Goal: Task Accomplishment & Management: Manage account settings

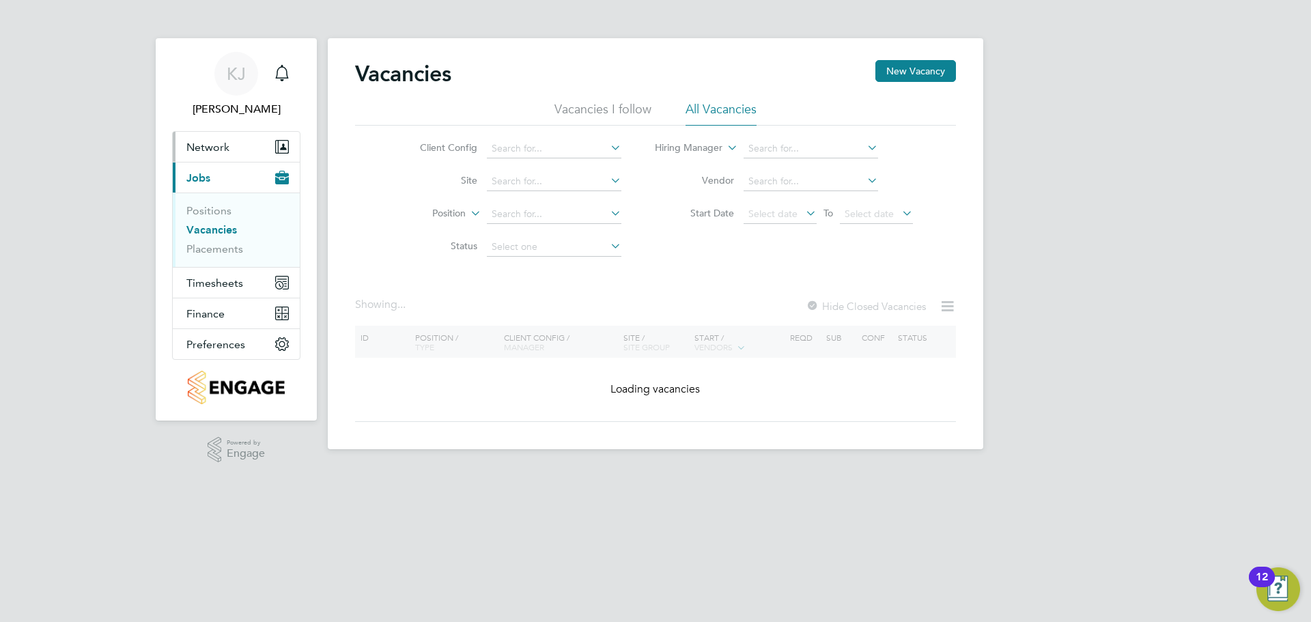
click at [216, 156] on button "Network" at bounding box center [236, 147] width 127 height 30
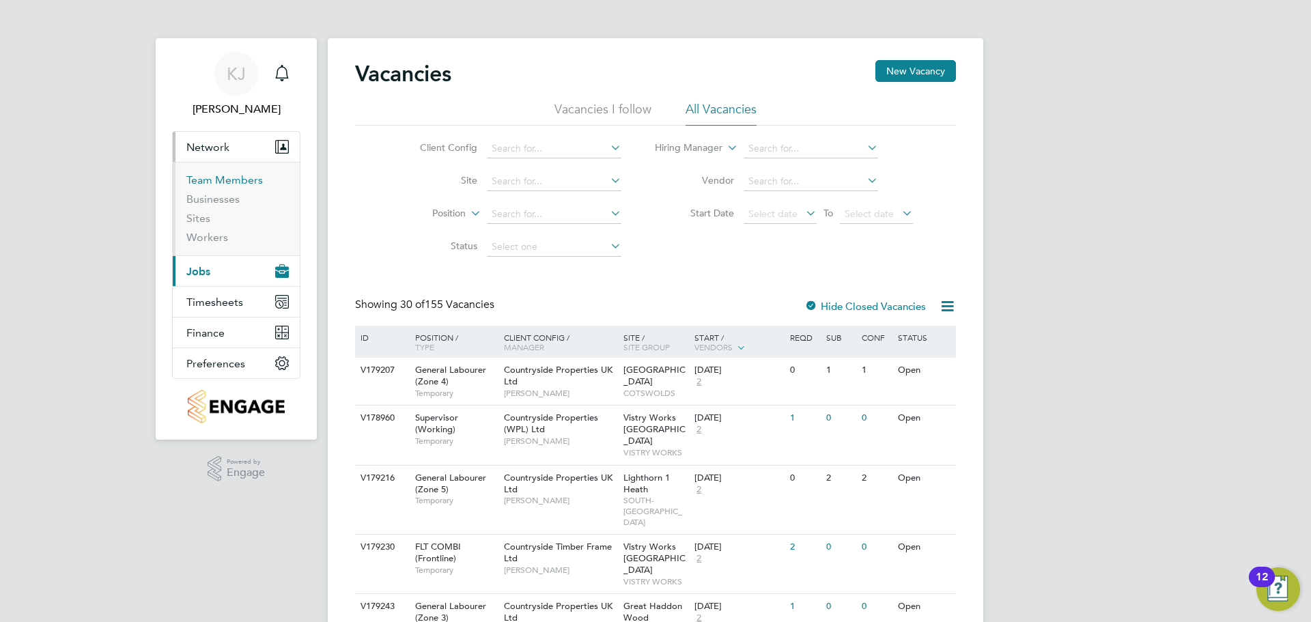
click at [223, 183] on link "Team Members" at bounding box center [224, 179] width 76 height 13
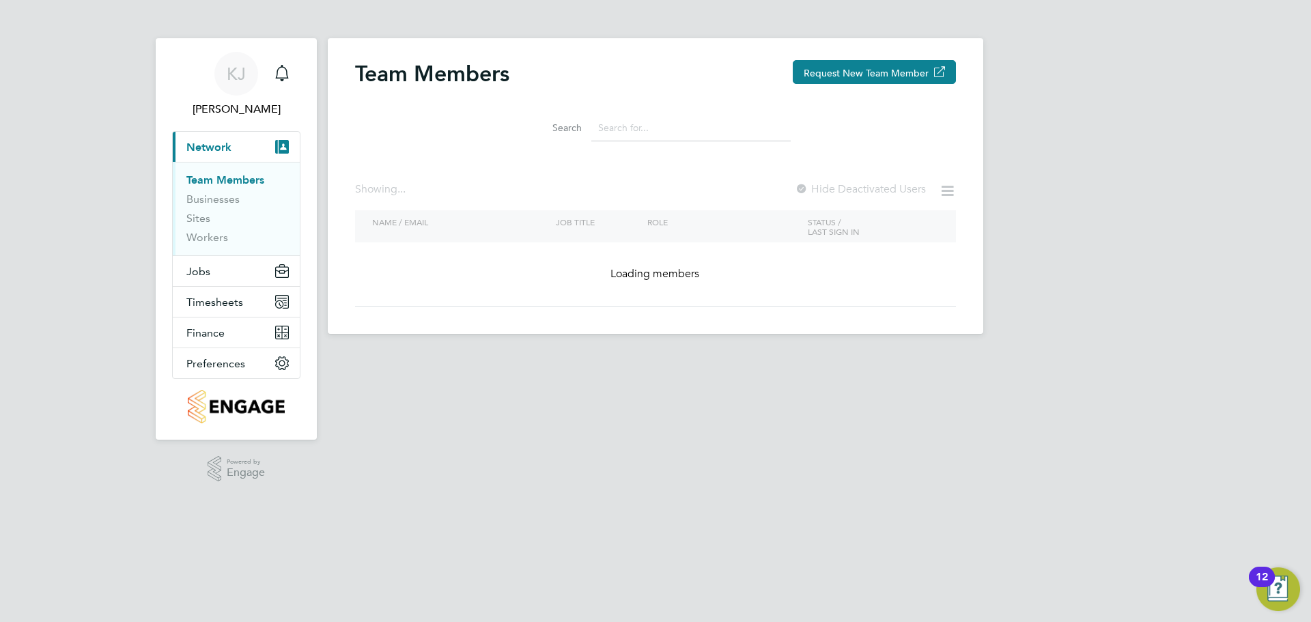
click at [654, 125] on input at bounding box center [690, 128] width 199 height 27
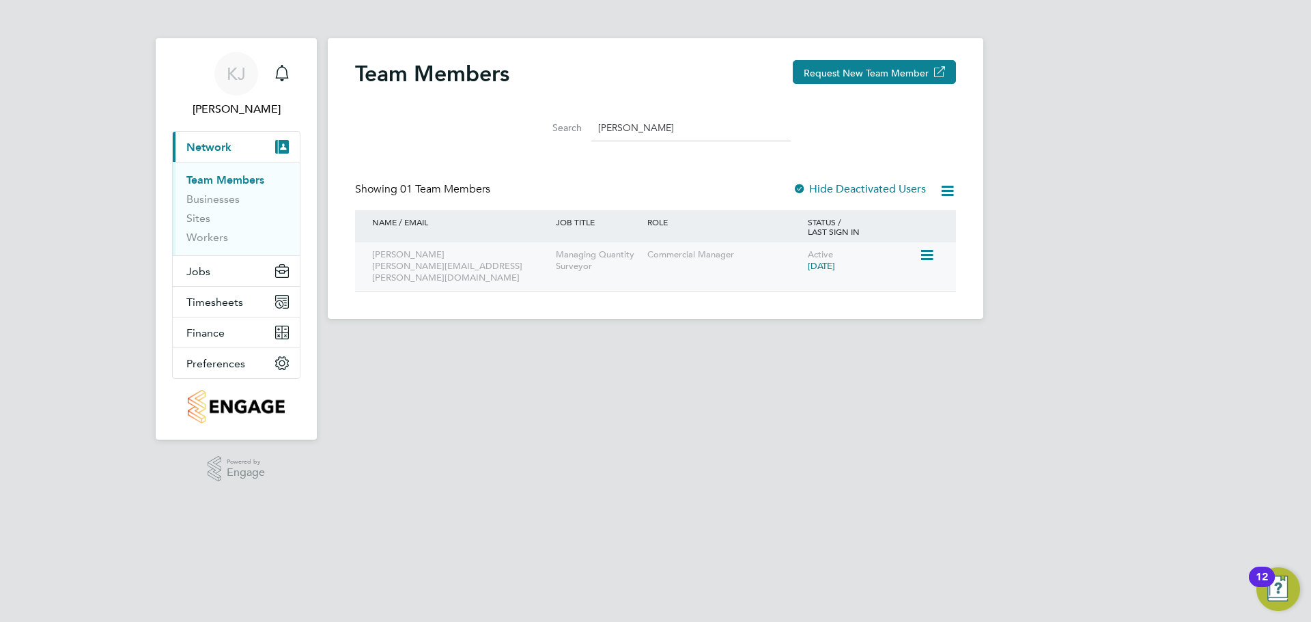
click at [926, 253] on icon at bounding box center [926, 255] width 14 height 16
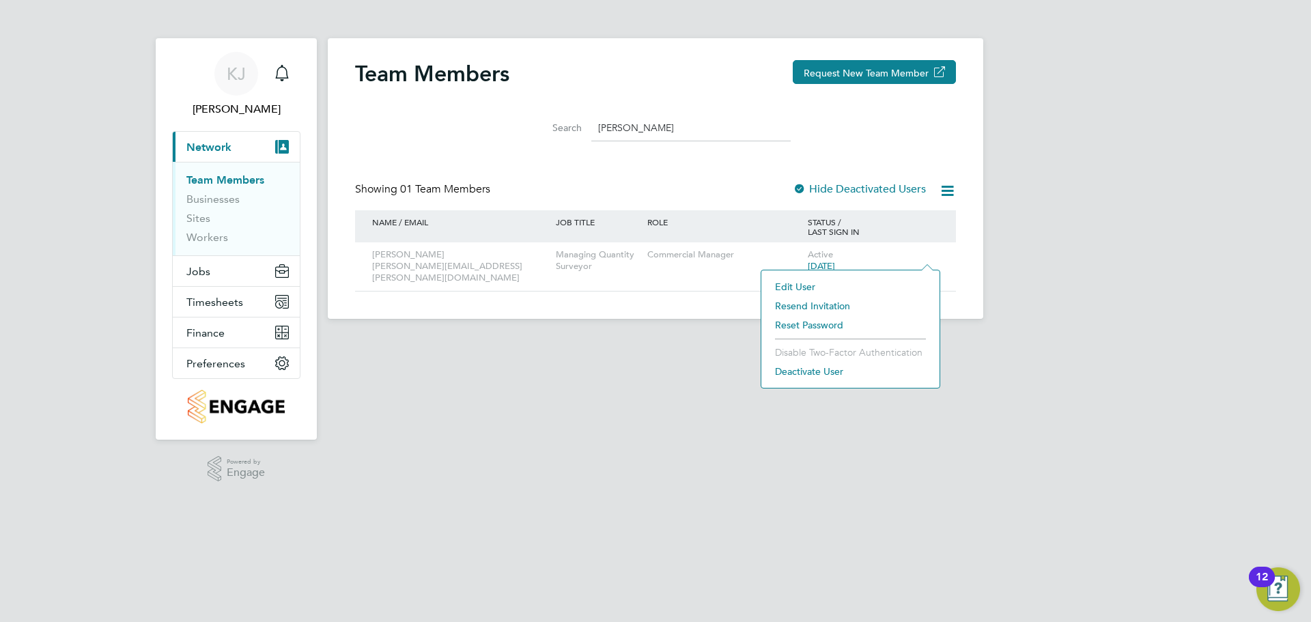
click at [813, 376] on li "Deactivate User" at bounding box center [850, 371] width 165 height 19
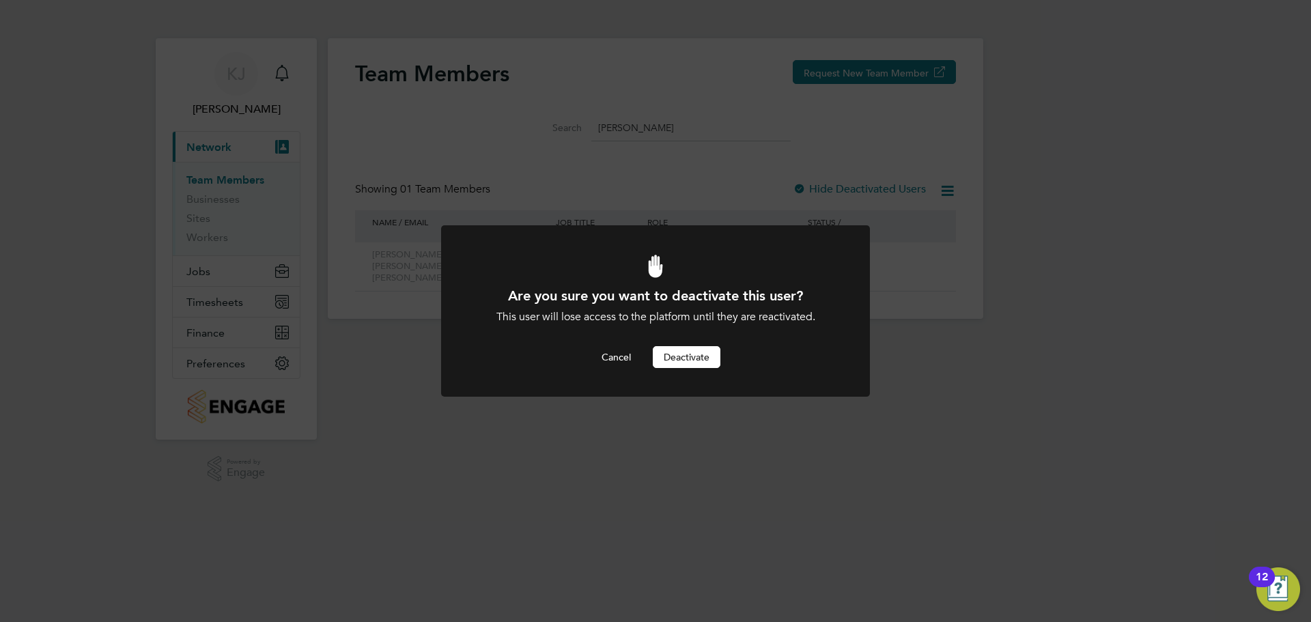
click at [703, 345] on div "Are you sure you want to deactivate this user? This user will lose access to th…" at bounding box center [655, 327] width 355 height 81
drag, startPoint x: 703, startPoint y: 348, endPoint x: 703, endPoint y: 339, distance: 9.6
click at [703, 349] on button "Deactivate" at bounding box center [687, 357] width 68 height 22
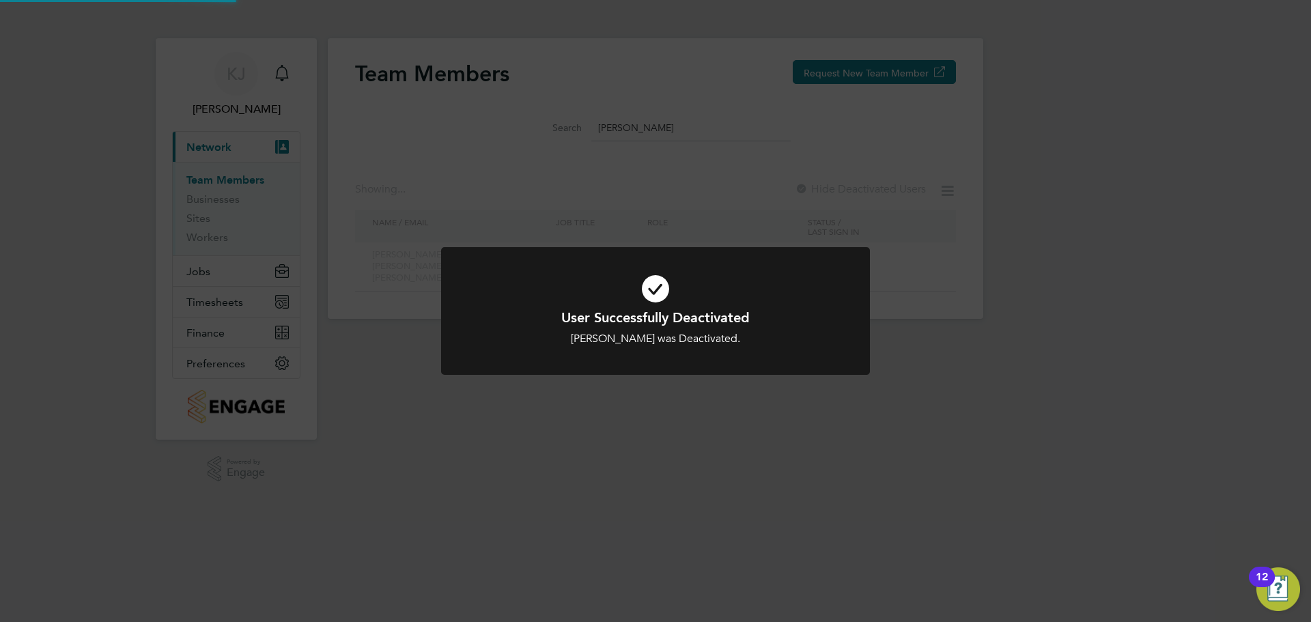
click at [677, 115] on div "User Successfully Deactivated [PERSON_NAME] was Deactivated. Cancel Okay" at bounding box center [655, 311] width 1311 height 622
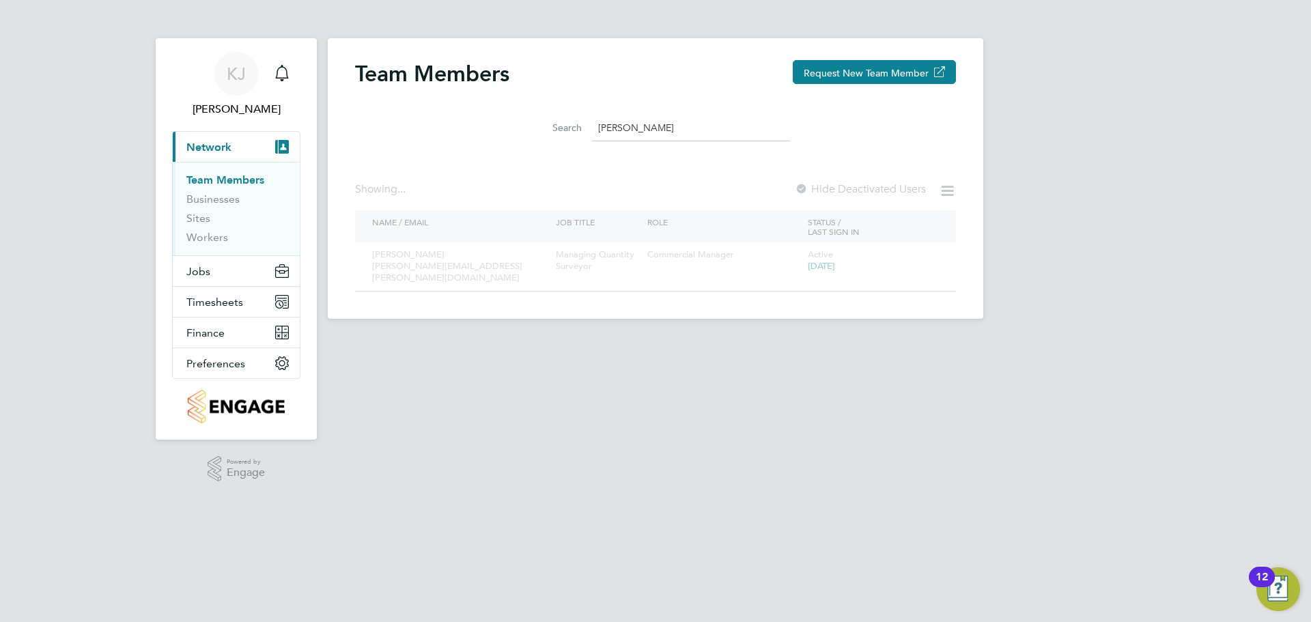
drag, startPoint x: 666, startPoint y: 122, endPoint x: 505, endPoint y: 126, distance: 161.9
click at [505, 126] on li "Search [PERSON_NAME]" at bounding box center [655, 128] width 305 height 40
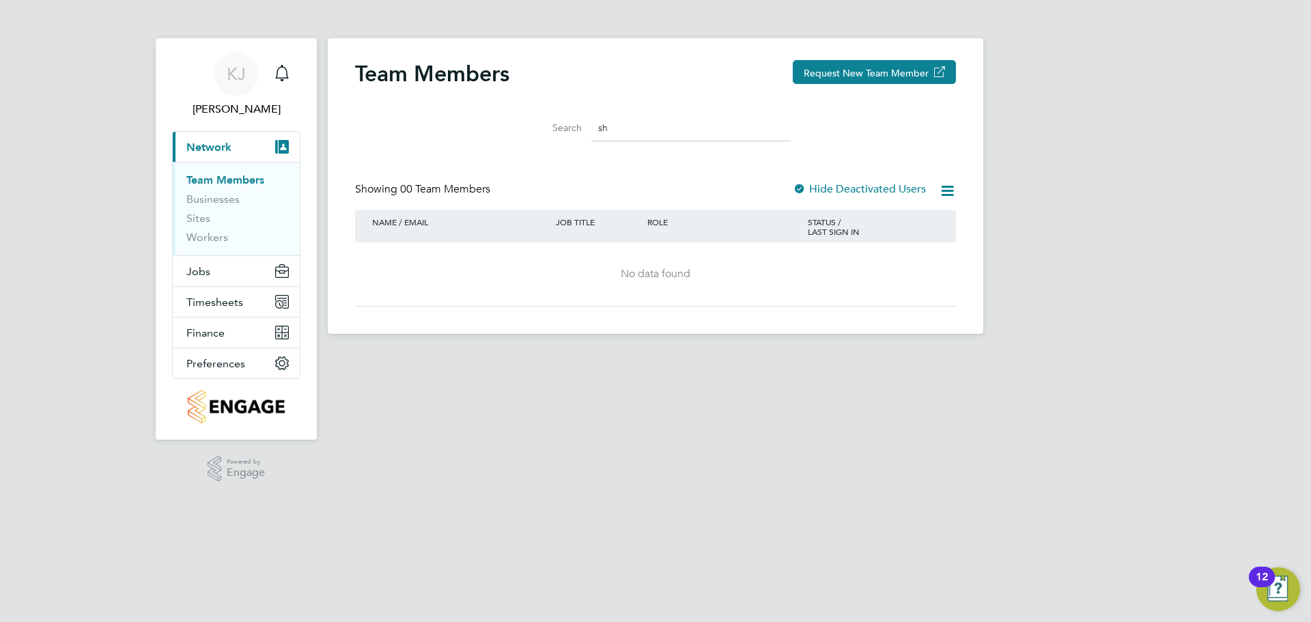
type input "s"
type input "m"
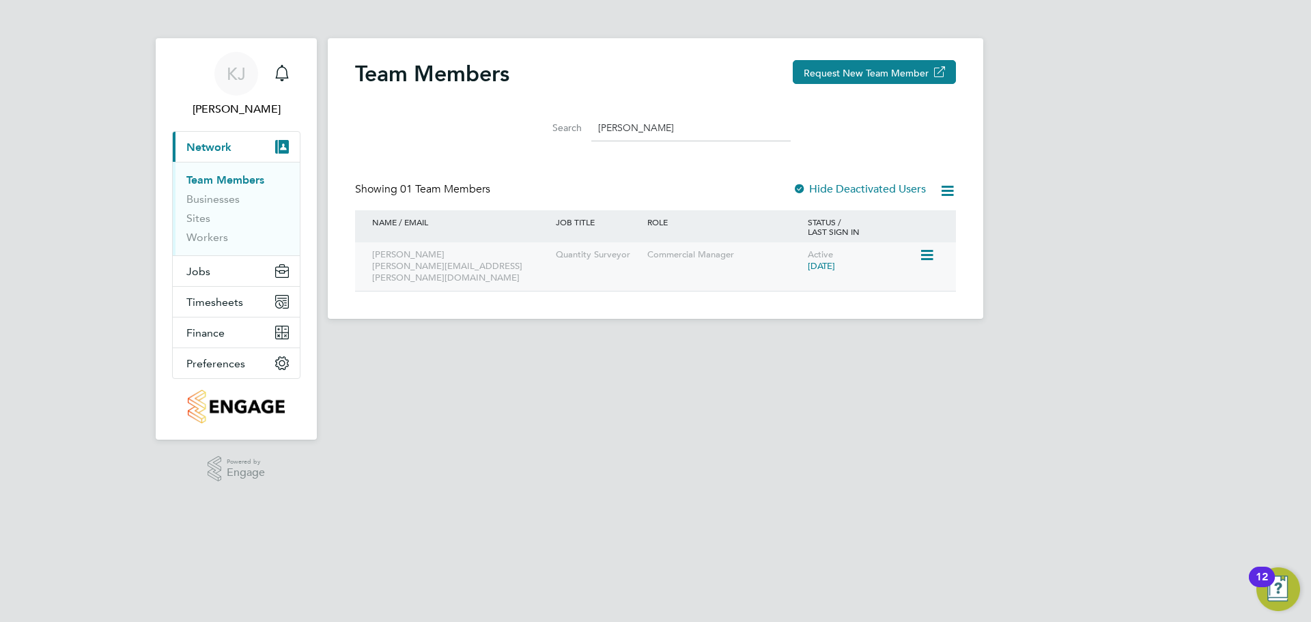
click at [927, 248] on icon at bounding box center [926, 255] width 14 height 16
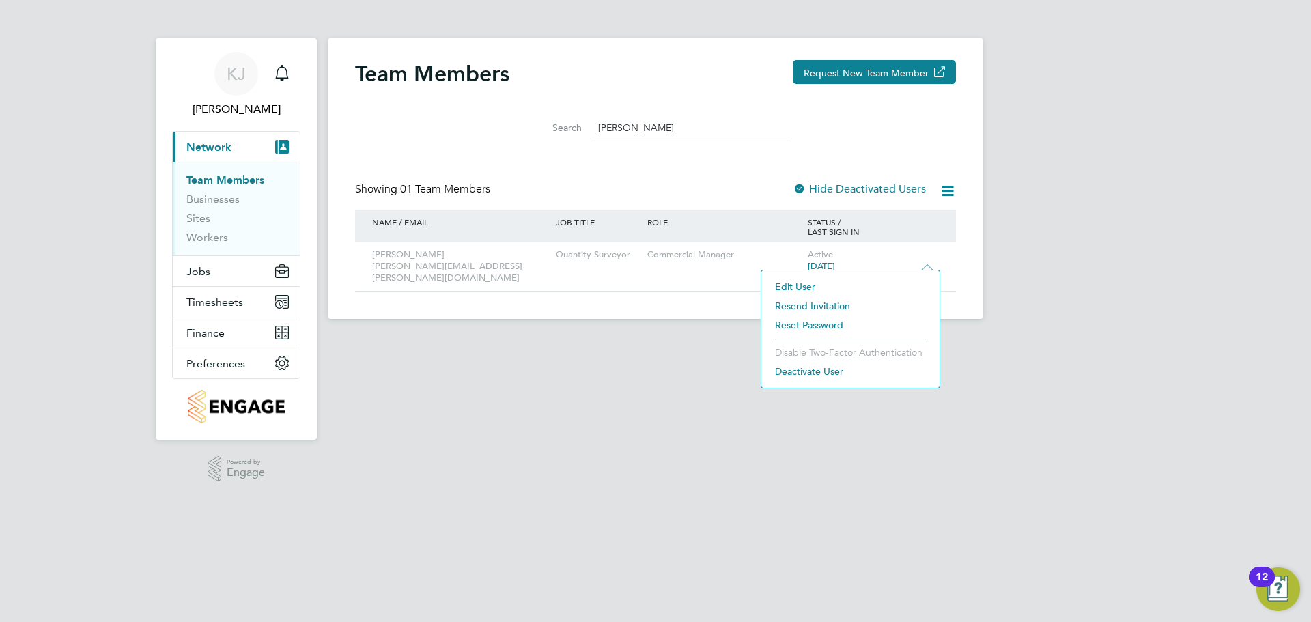
click at [803, 374] on li "Deactivate User" at bounding box center [850, 371] width 165 height 19
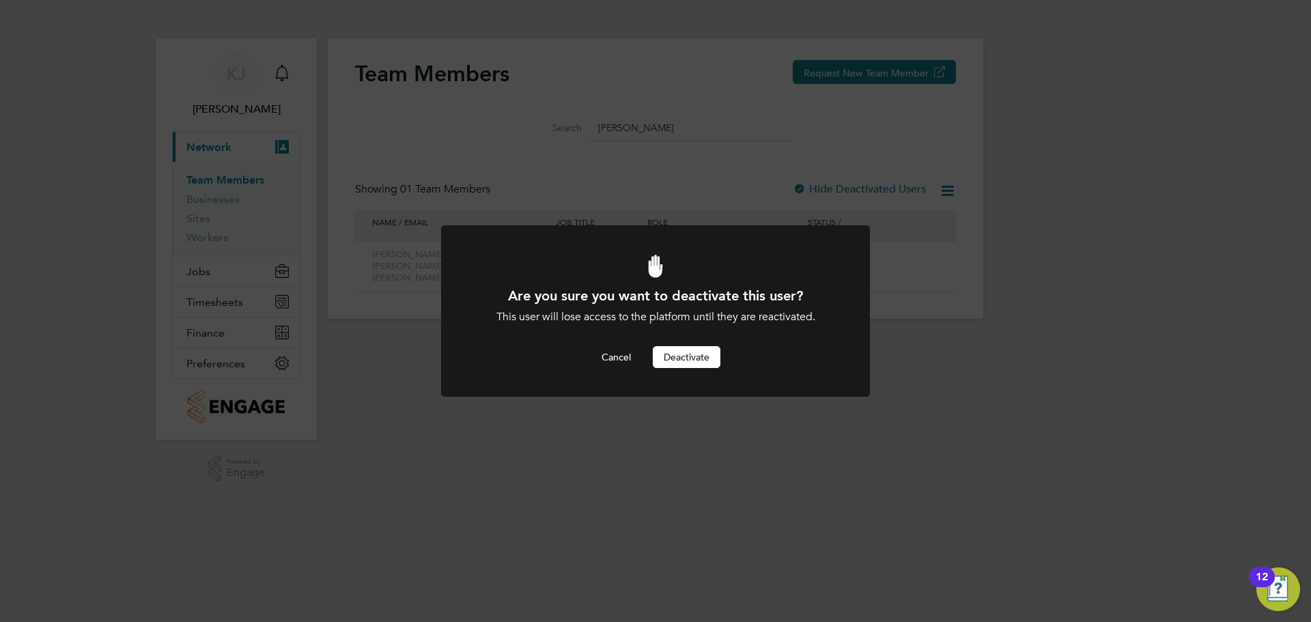
click at [677, 359] on button "Deactivate" at bounding box center [687, 357] width 68 height 22
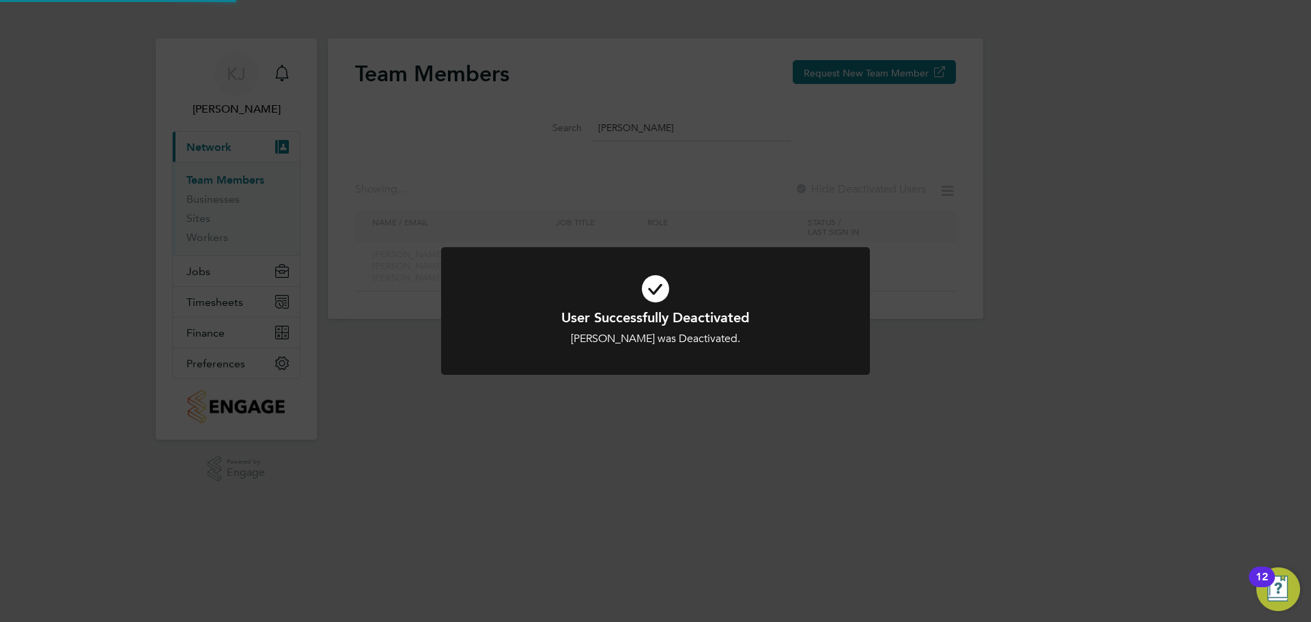
click at [671, 126] on div "User Successfully Deactivated [PERSON_NAME] was Deactivated. Cancel Okay" at bounding box center [655, 311] width 1311 height 622
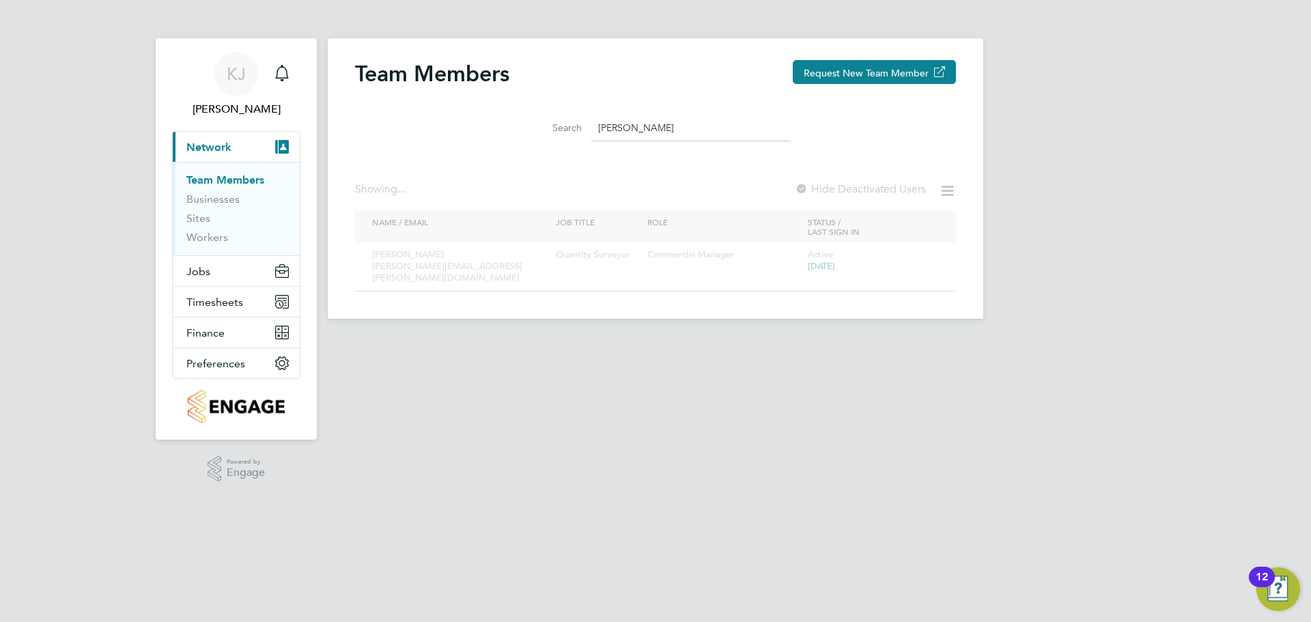
drag, startPoint x: 653, startPoint y: 125, endPoint x: 310, endPoint y: 113, distance: 343.7
click at [400, 104] on div "Search [PERSON_NAME]" at bounding box center [655, 124] width 601 height 47
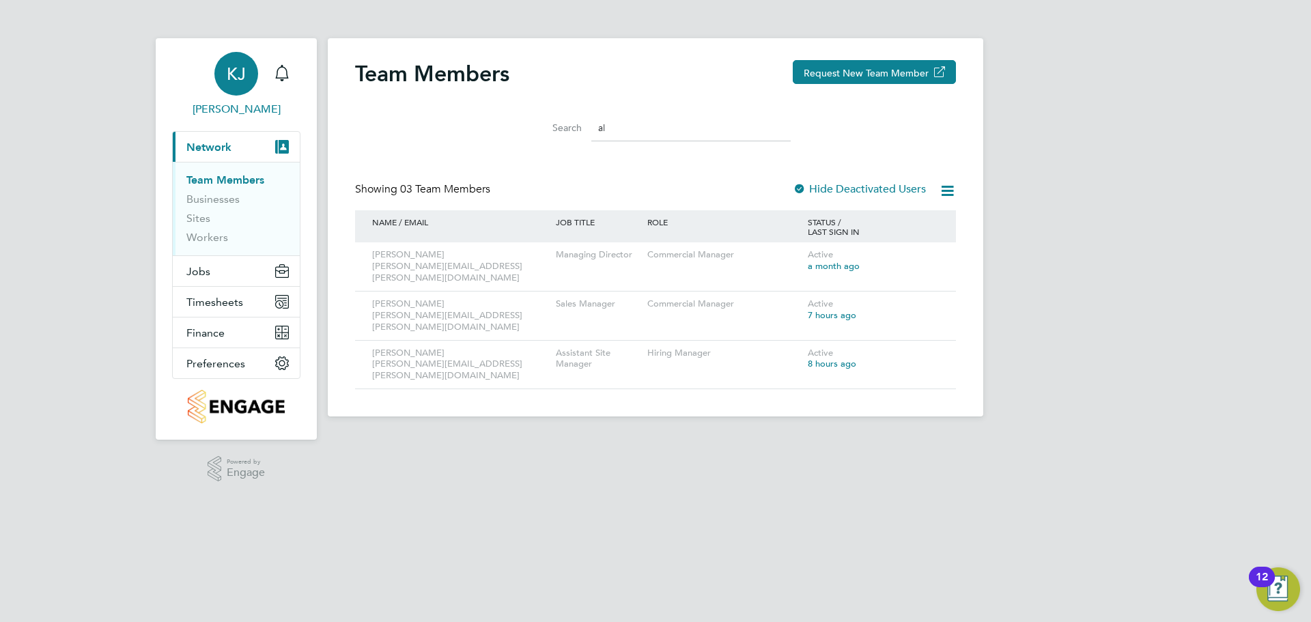
type input "a"
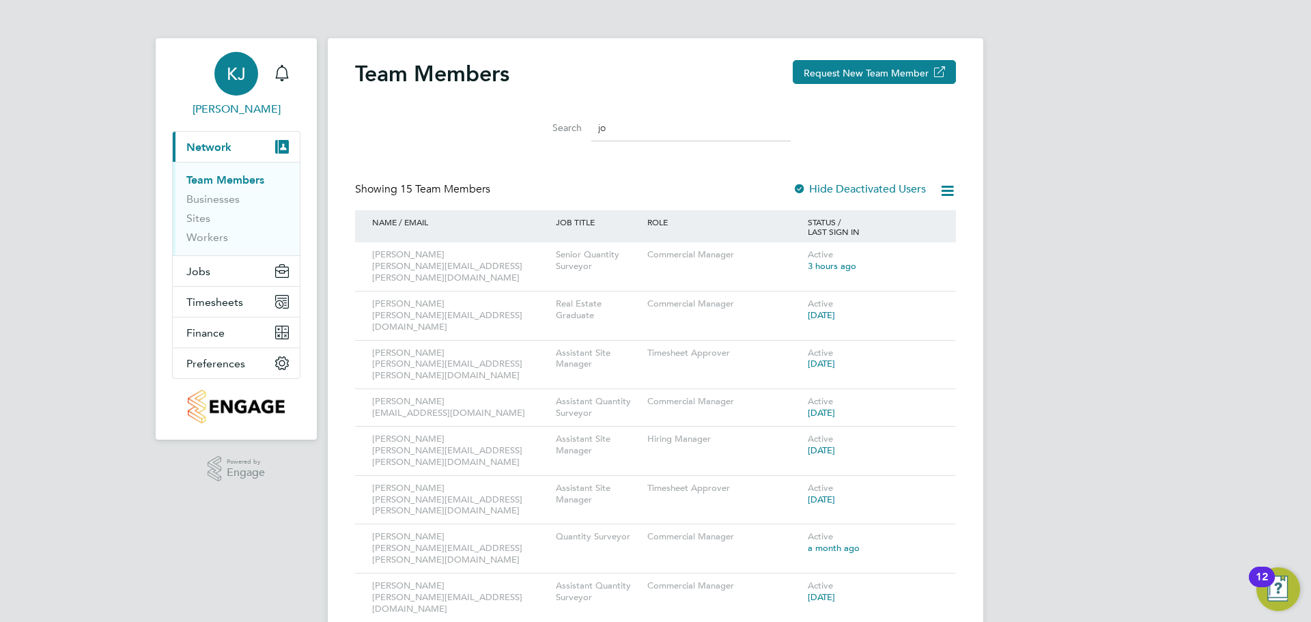
type input "j"
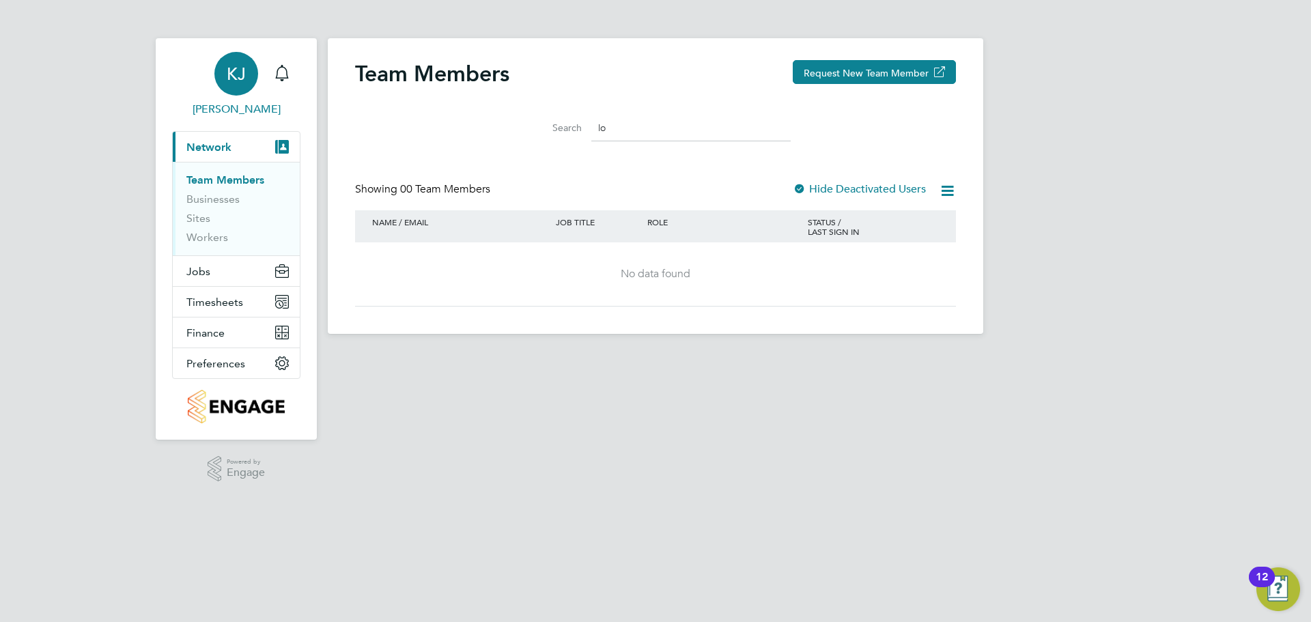
type input "l"
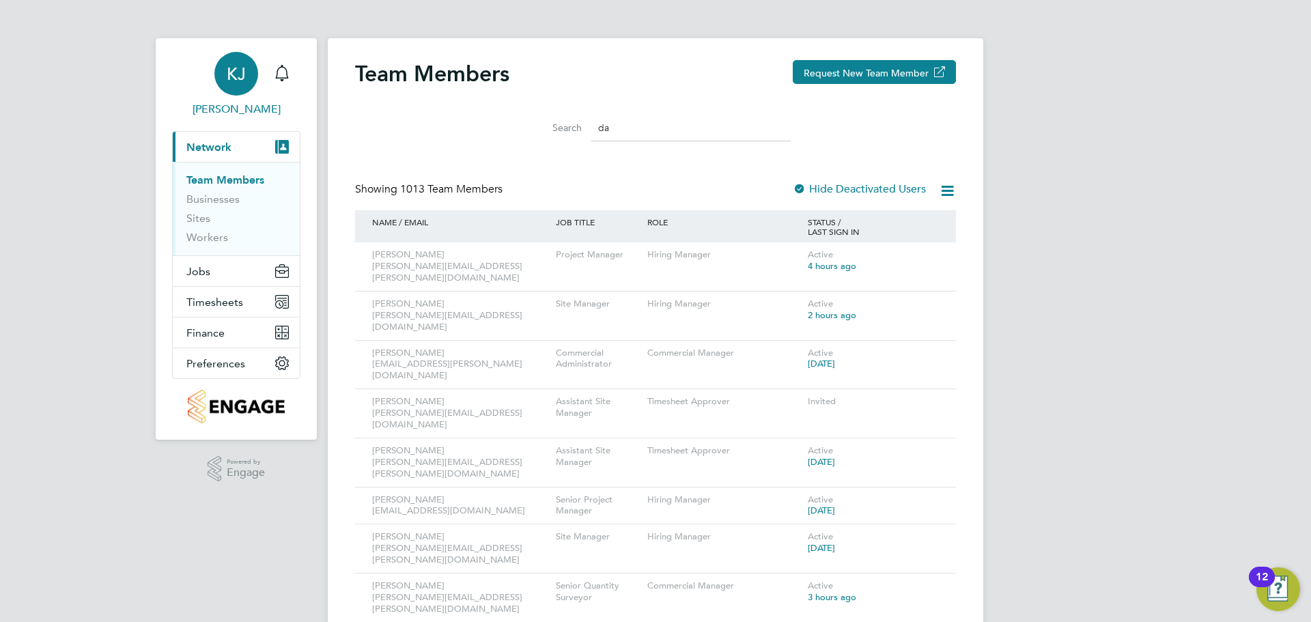
type input "d"
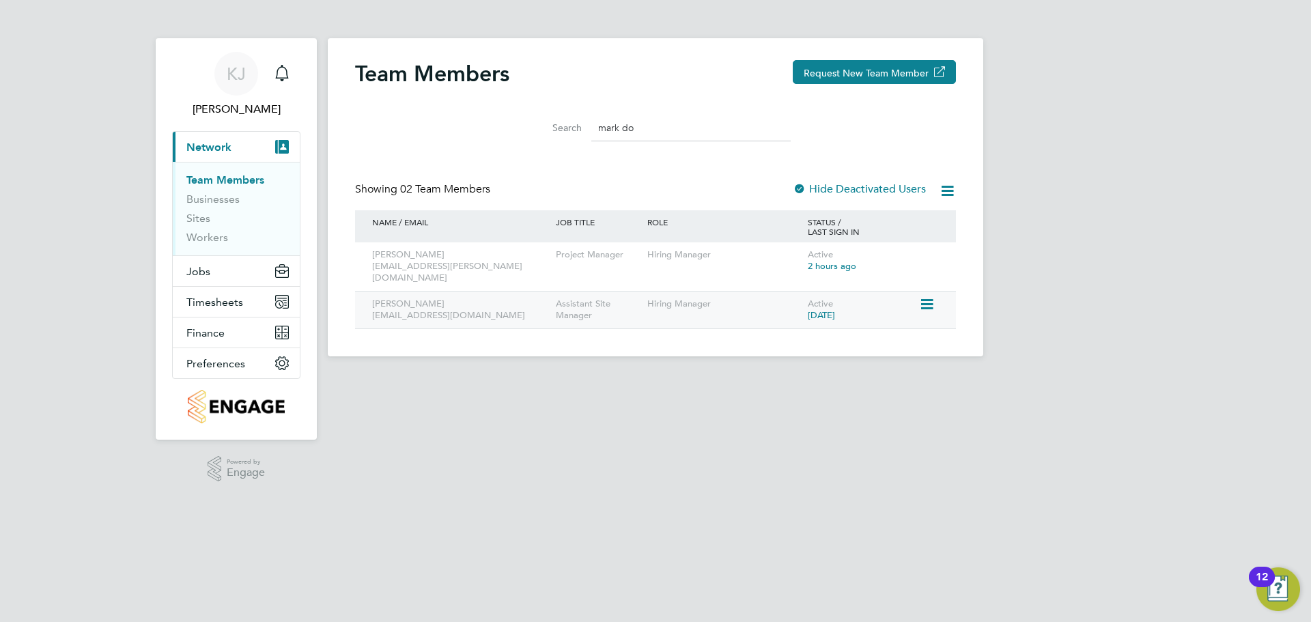
click at [925, 296] on icon at bounding box center [926, 304] width 14 height 16
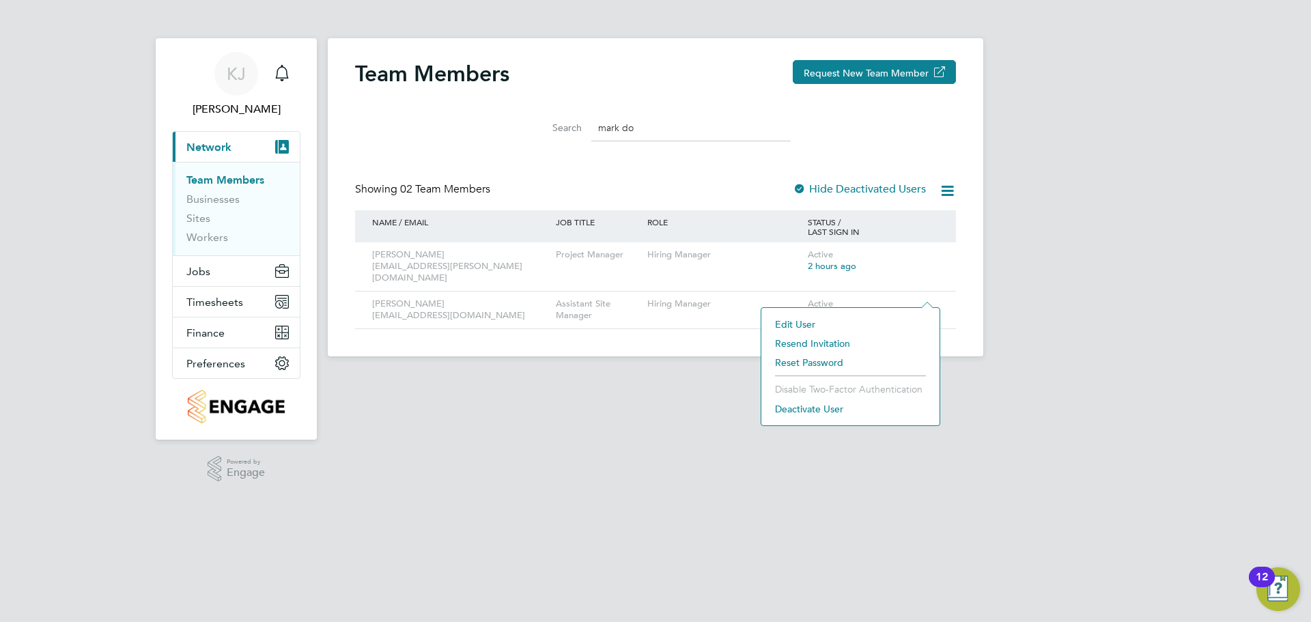
click at [833, 406] on li "Deactivate User" at bounding box center [850, 408] width 165 height 19
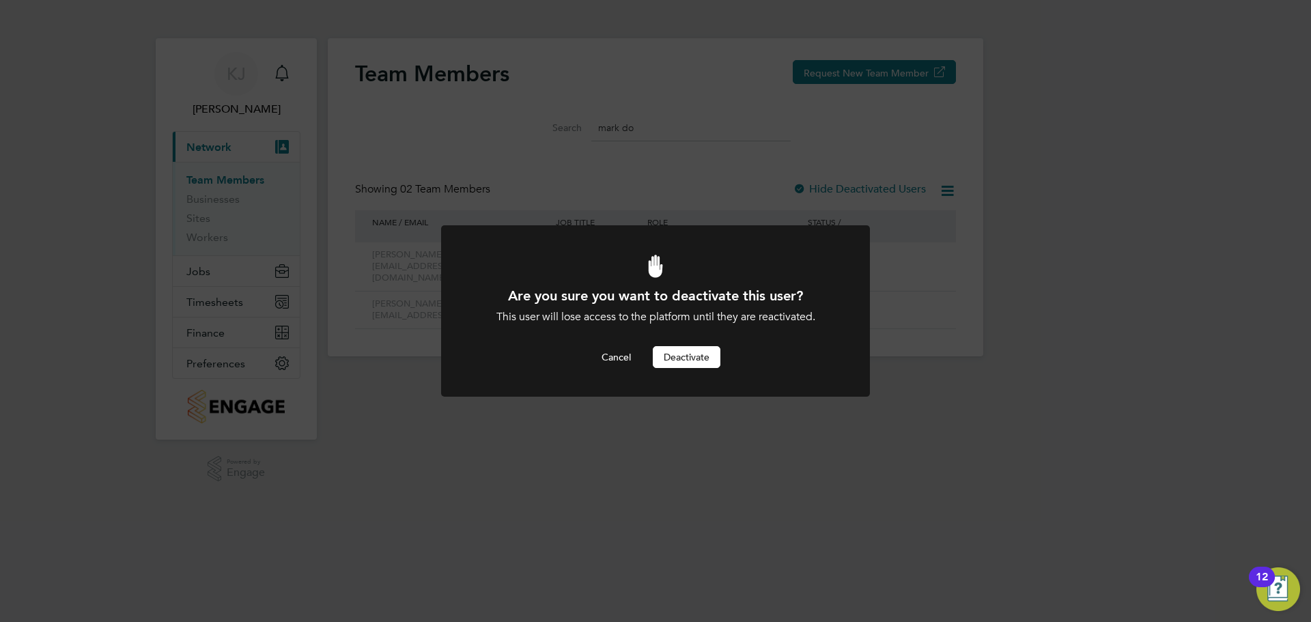
click at [686, 354] on button "Deactivate" at bounding box center [687, 357] width 68 height 22
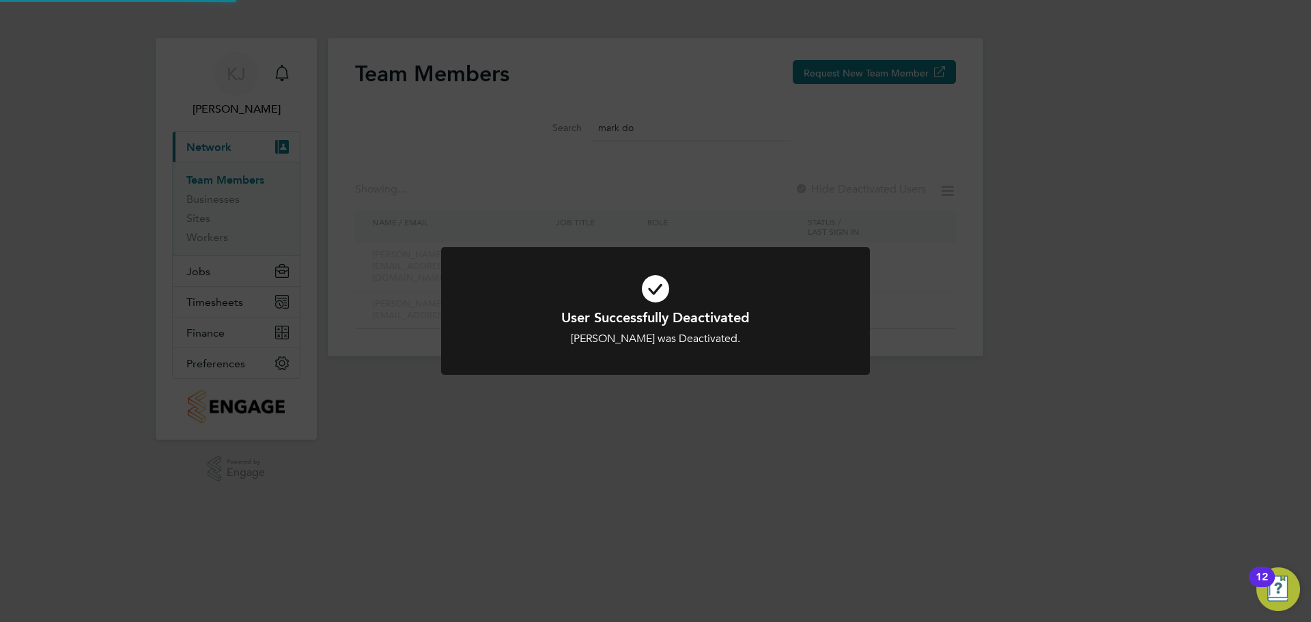
click at [643, 143] on div "User Successfully Deactivated [PERSON_NAME] was Deactivated. Cancel Okay" at bounding box center [655, 311] width 1311 height 622
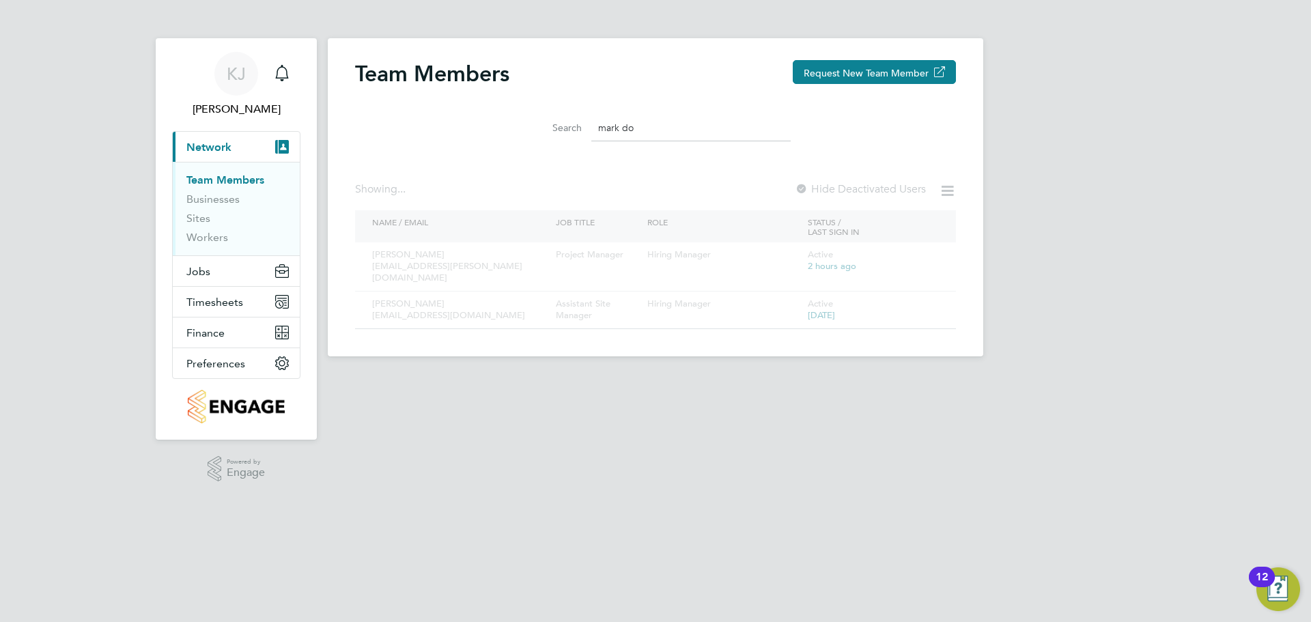
drag, startPoint x: 644, startPoint y: 128, endPoint x: 524, endPoint y: 115, distance: 120.9
click at [524, 115] on div "Search mark do" at bounding box center [655, 128] width 270 height 27
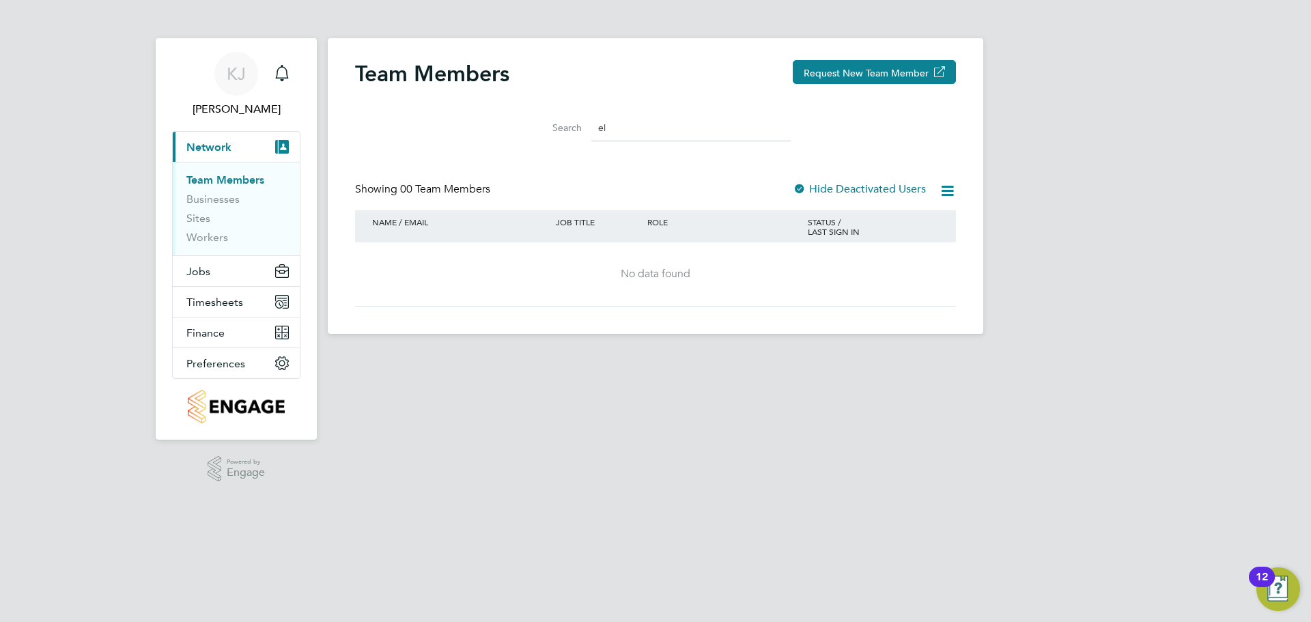
type input "e"
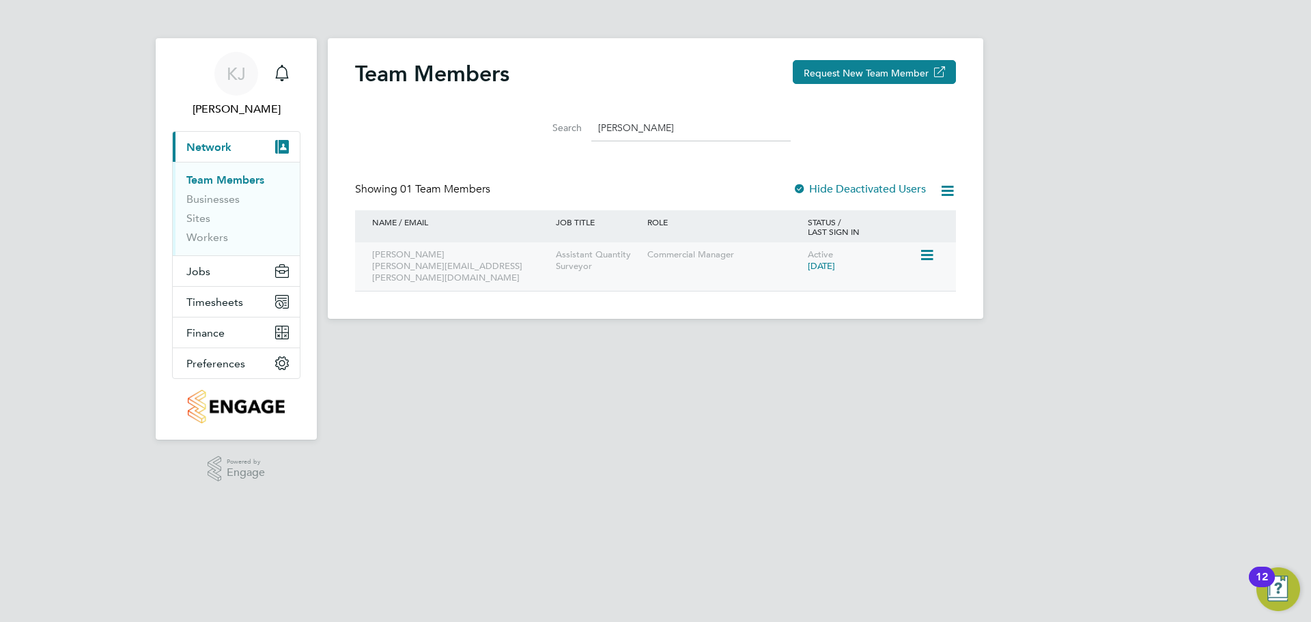
click at [927, 253] on icon at bounding box center [926, 255] width 14 height 16
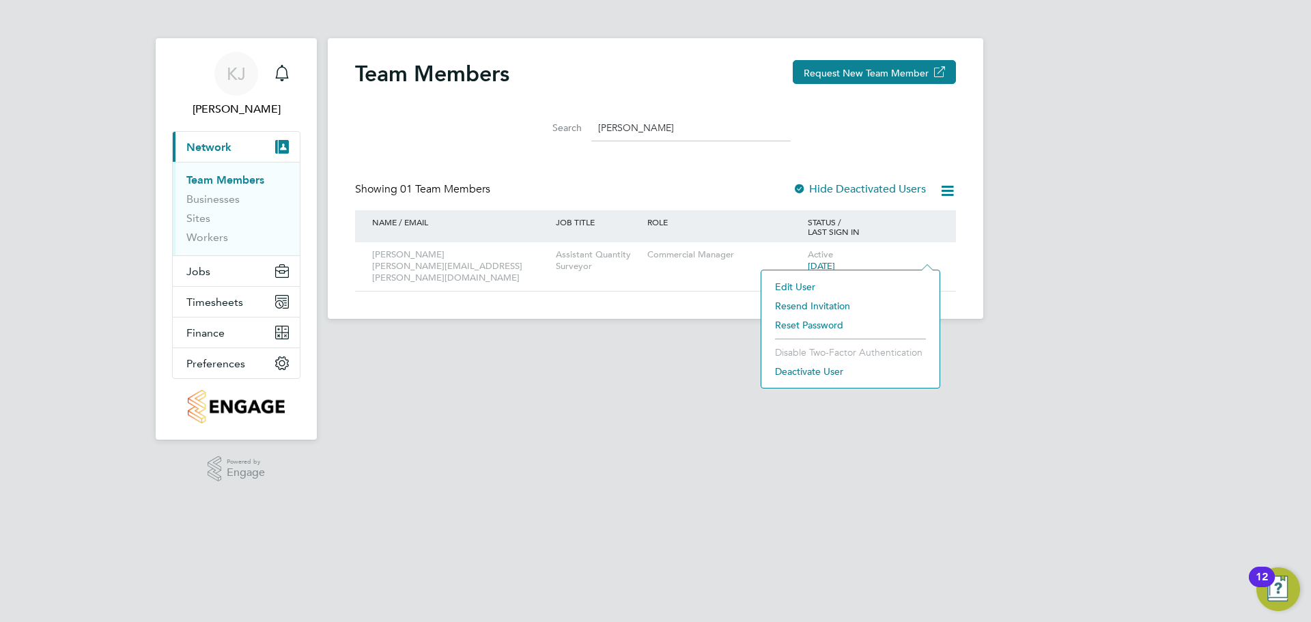
click at [828, 372] on li "Deactivate User" at bounding box center [850, 371] width 165 height 19
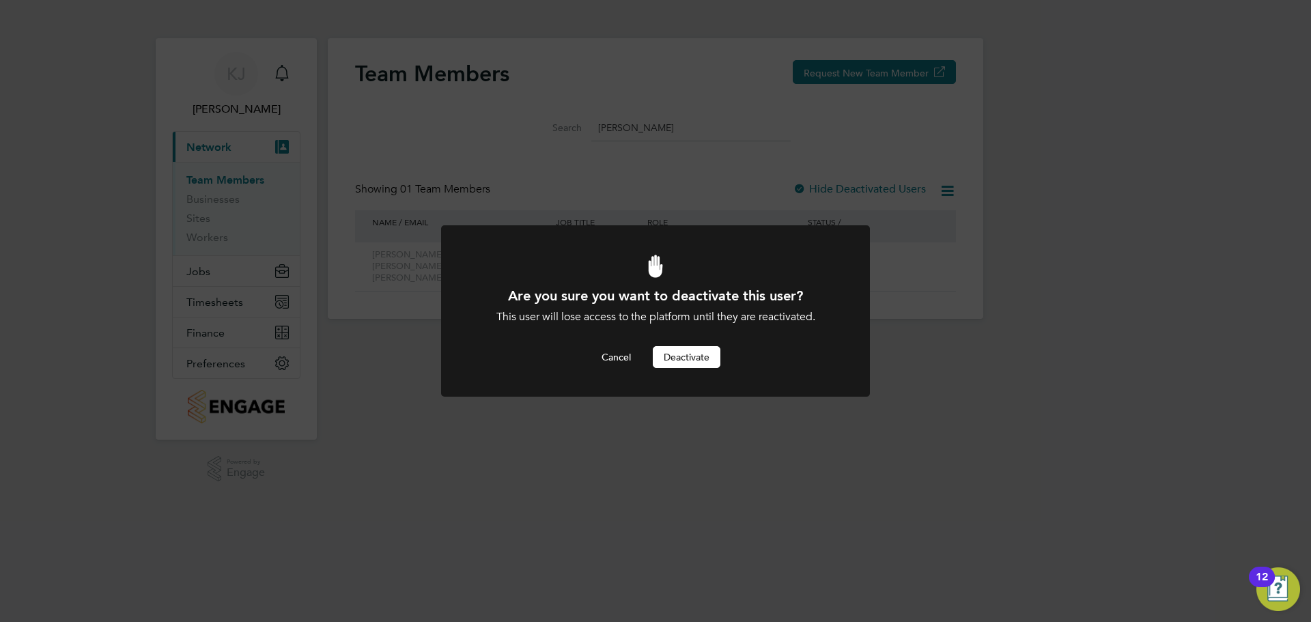
click at [688, 357] on button "Deactivate" at bounding box center [687, 357] width 68 height 22
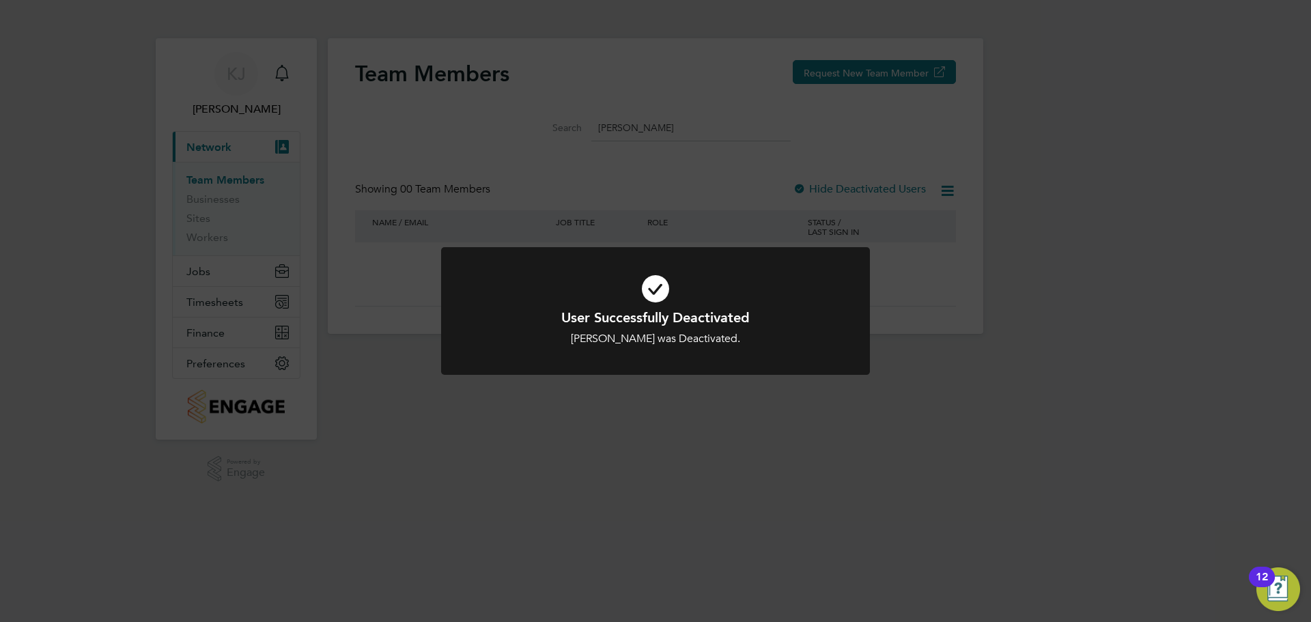
click at [558, 160] on div "User Successfully Deactivated [PERSON_NAME] was Deactivated. Cancel Okay" at bounding box center [655, 311] width 1311 height 622
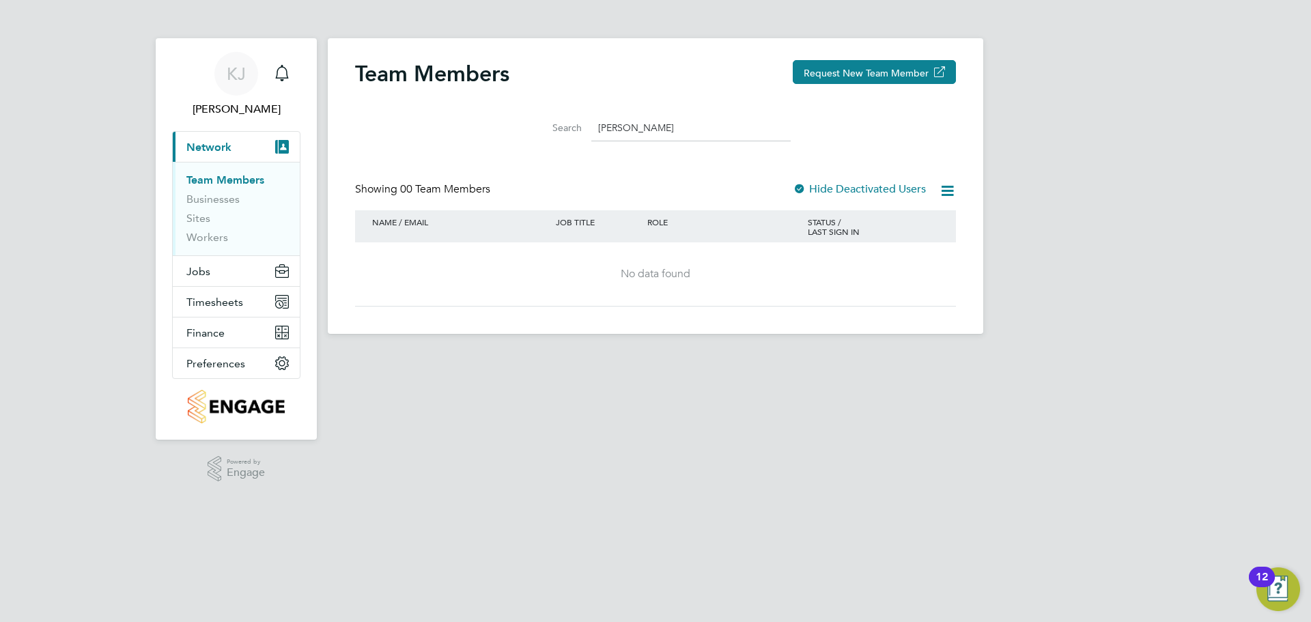
drag, startPoint x: 647, startPoint y: 128, endPoint x: 432, endPoint y: 104, distance: 216.4
click at [437, 104] on div "Search [PERSON_NAME]" at bounding box center [655, 124] width 601 height 47
type input "c"
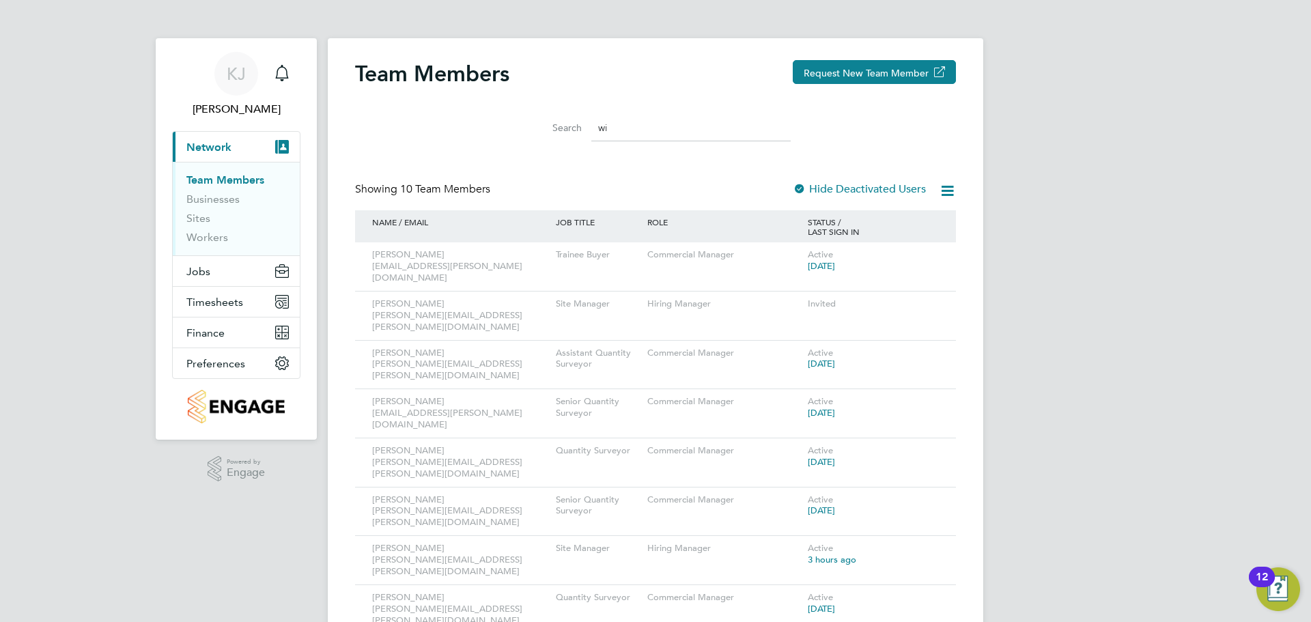
type input "w"
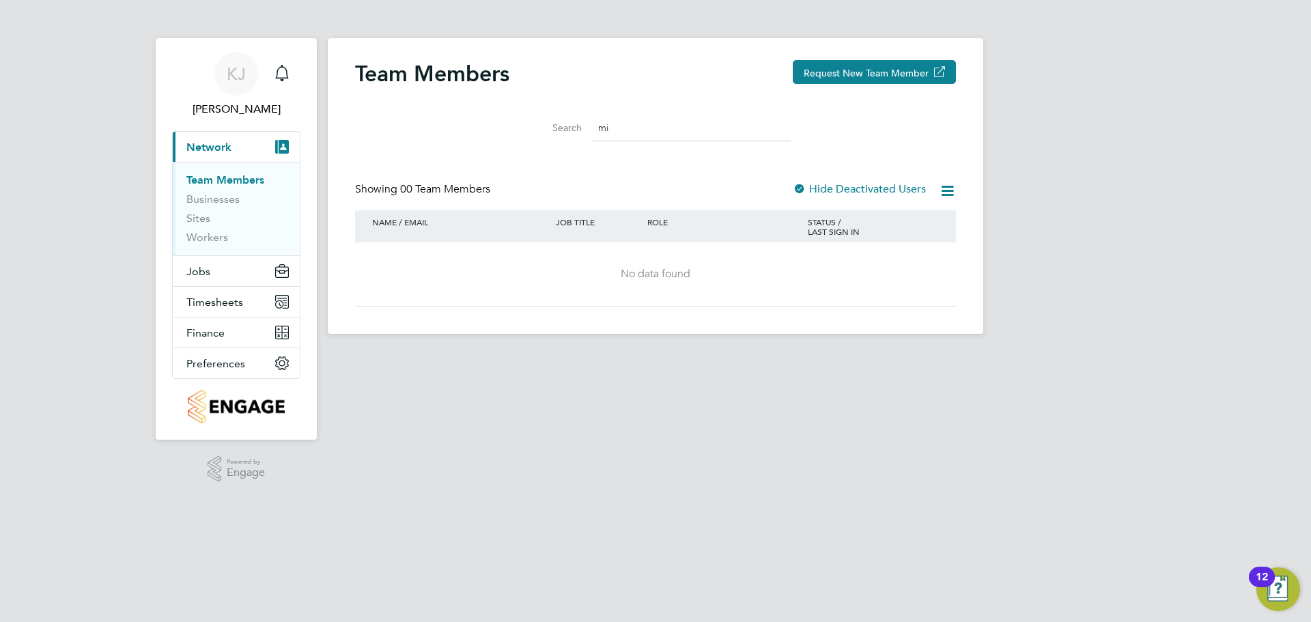
type input "m"
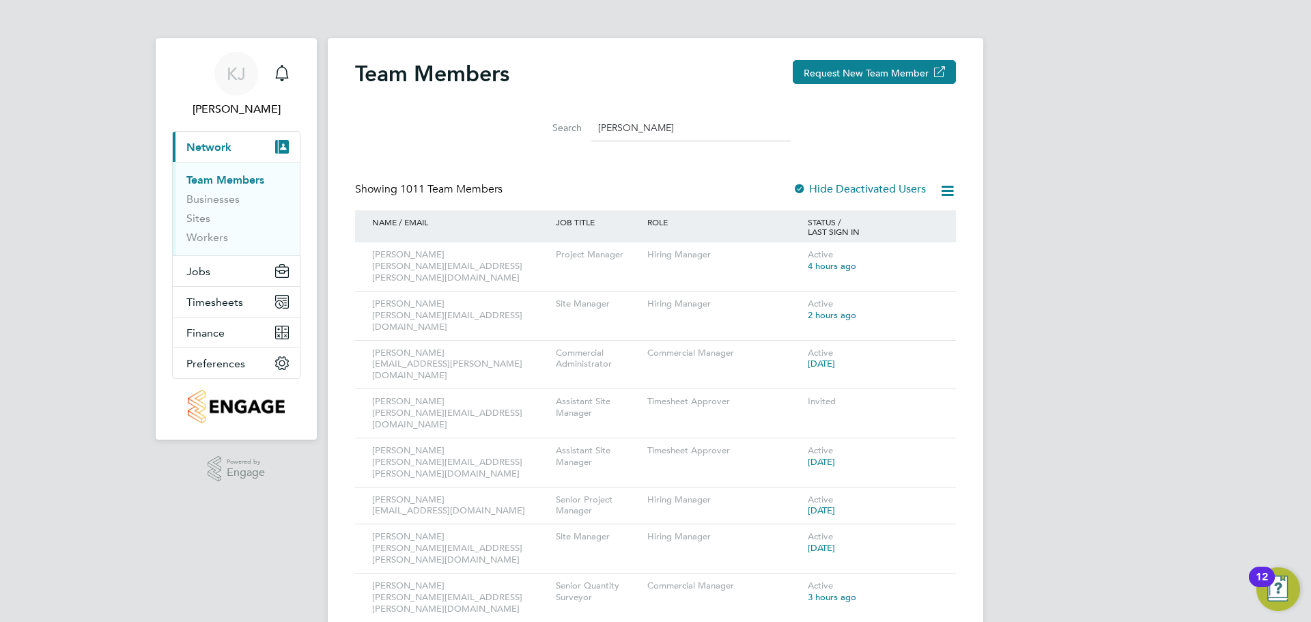
type input "[PERSON_NAME]"
